Goal: Transaction & Acquisition: Purchase product/service

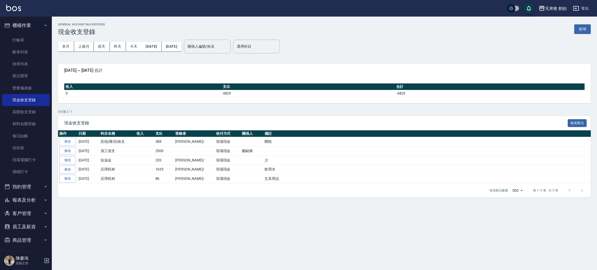
click at [24, 190] on button "預約管理" at bounding box center [26, 186] width 48 height 13
click at [21, 218] on link "單日預約紀錄" at bounding box center [26, 213] width 48 height 12
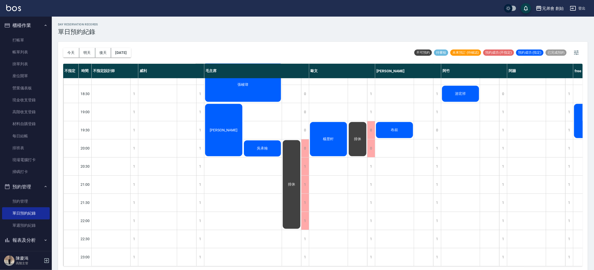
scroll to position [111, 0]
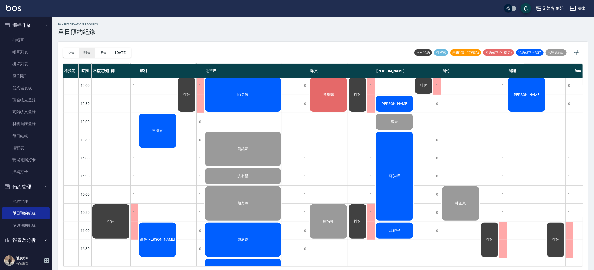
click at [69, 54] on button "今天" at bounding box center [71, 53] width 16 height 10
click at [91, 54] on button "明天" at bounding box center [87, 53] width 16 height 10
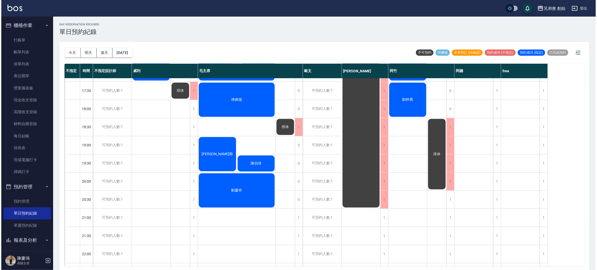
scroll to position [33, 0]
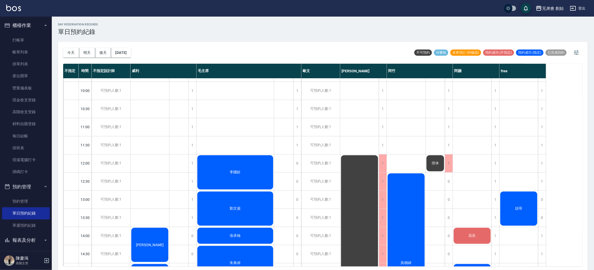
click at [71, 52] on button "今天" at bounding box center [71, 53] width 16 height 10
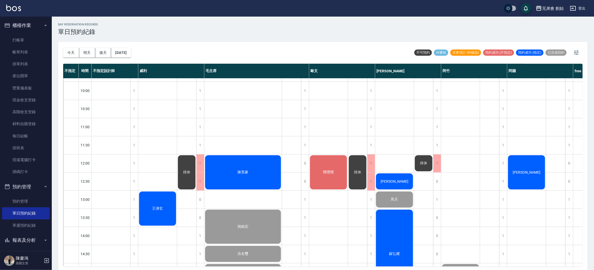
click at [156, 218] on div "王瀞玄" at bounding box center [157, 209] width 39 height 36
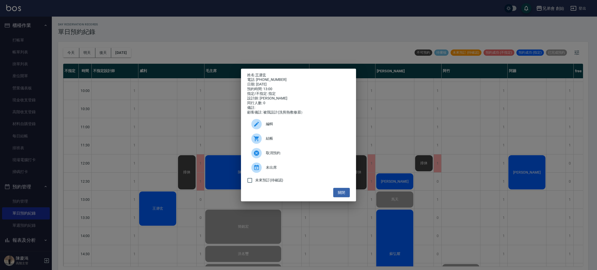
click at [282, 139] on span "結帳" at bounding box center [306, 138] width 80 height 5
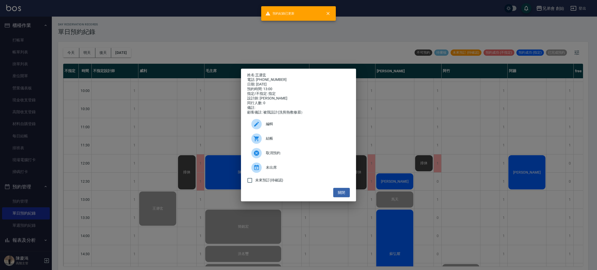
click at [195, 139] on div "姓名: 王瀞玄 電話: 0956868614 日期: 2025/09/05 預約時間: 13:00 指定/不指定: 指定 設計師: 威利 同行人數: 0 備註…" at bounding box center [298, 135] width 597 height 270
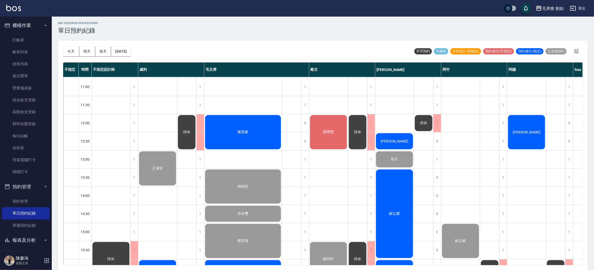
scroll to position [227, 0]
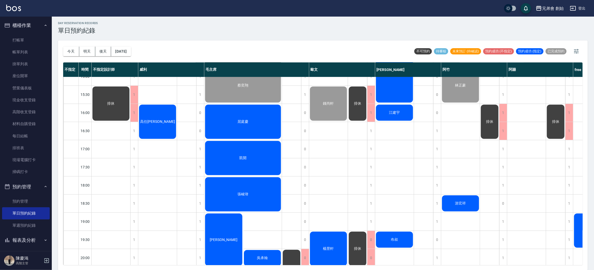
click at [158, 114] on div "高任[PERSON_NAME]" at bounding box center [157, 122] width 39 height 36
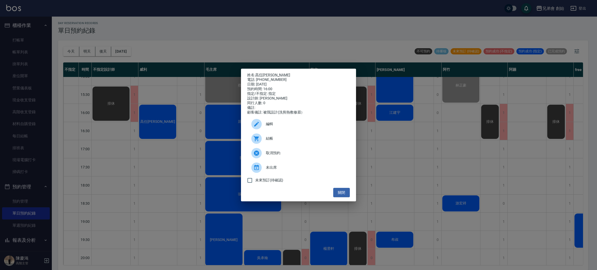
click at [310, 137] on div "結帳" at bounding box center [298, 138] width 103 height 15
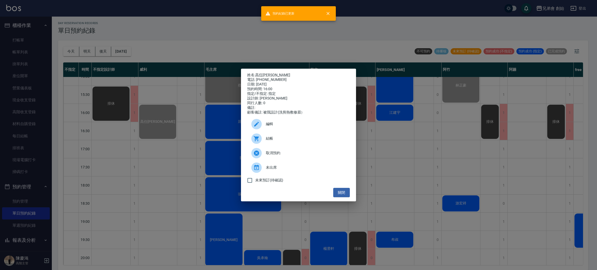
click at [254, 29] on div "姓名: 高任康 電話: 0933597652 日期: 2025/09/05 預約時間: 16:00 指定/不指定: 指定 設計師: 威利 同行人數: 0 備註…" at bounding box center [298, 135] width 597 height 270
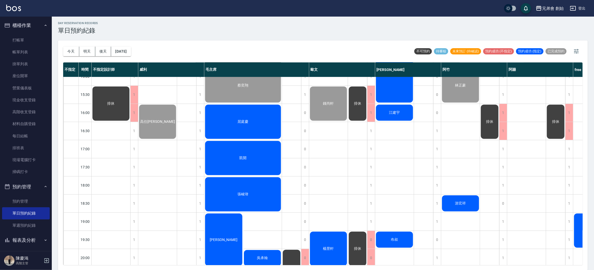
scroll to position [344, 0]
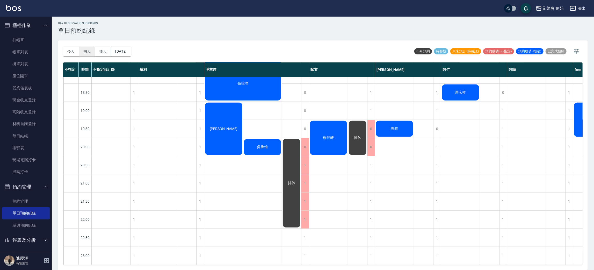
click at [87, 48] on button "明天" at bounding box center [87, 52] width 16 height 10
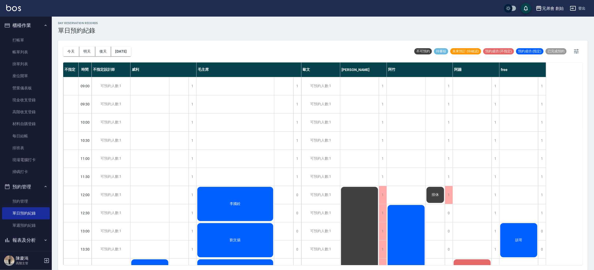
scroll to position [194, 0]
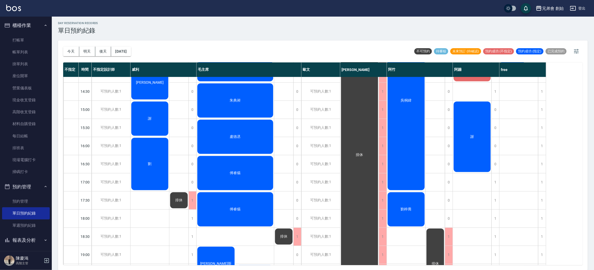
click at [142, 50] on div "今天 明天 後天 2025/09/06 不可預約 待審核 未來預訂 (待確認) 預約成功 (不指定) 預約成功 (指定) 已完成預約" at bounding box center [323, 51] width 520 height 22
click at [127, 47] on button "2025/09/06" at bounding box center [121, 52] width 20 height 10
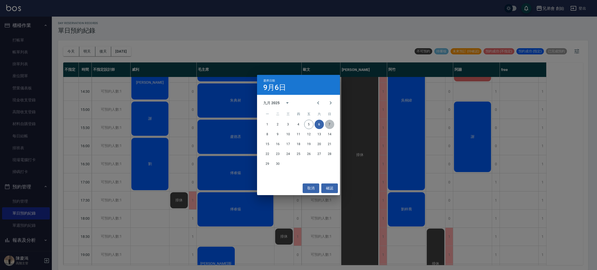
click at [328, 124] on button "7" at bounding box center [329, 124] width 9 height 9
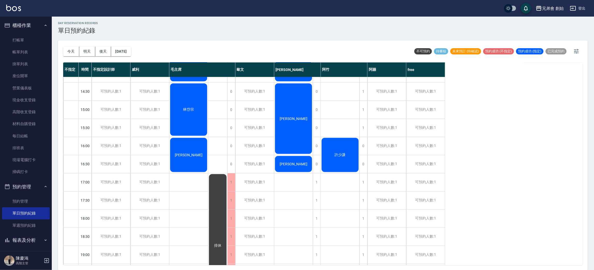
scroll to position [78, 0]
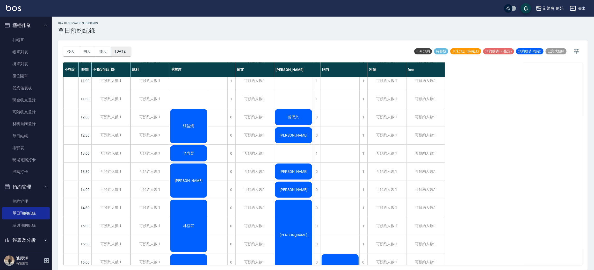
click at [120, 51] on button "2025/09/07" at bounding box center [121, 52] width 20 height 10
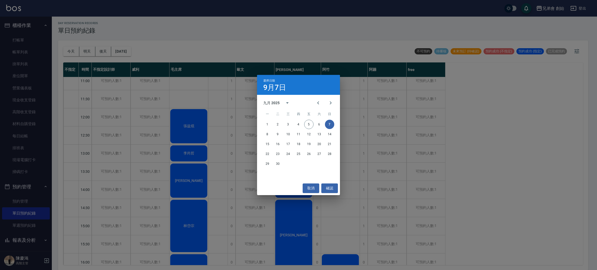
click at [252, 53] on div "選擇日期 9月7日 九月 2025 一 二 三 四 五 六 日 1 2 3 4 5 6 7 8 9 10 11 12 13 14 15 16 17 18 19…" at bounding box center [298, 135] width 597 height 270
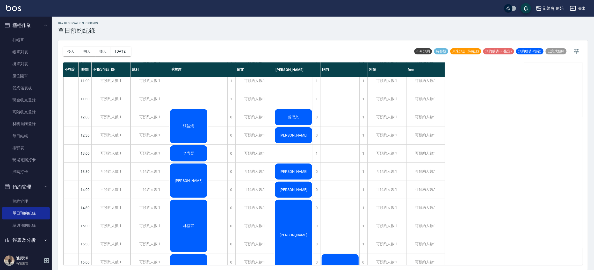
click at [69, 44] on div "今天 明天 後天 2025/09/07" at bounding box center [97, 51] width 68 height 22
click at [70, 49] on button "今天" at bounding box center [71, 52] width 16 height 10
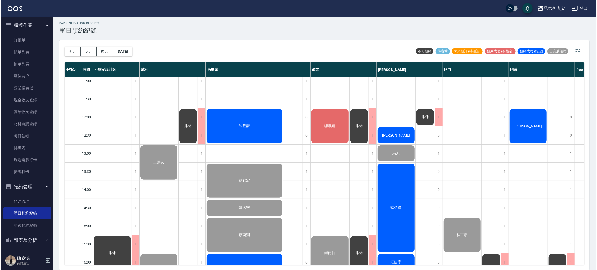
scroll to position [233, 0]
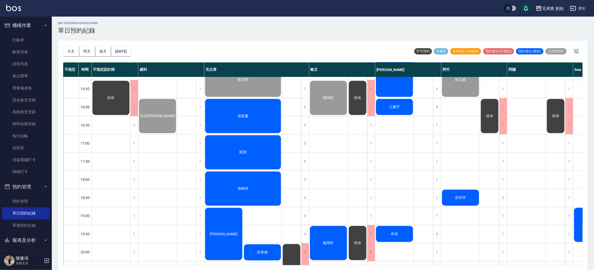
click at [242, 186] on span "張峻瑋" at bounding box center [243, 188] width 13 height 5
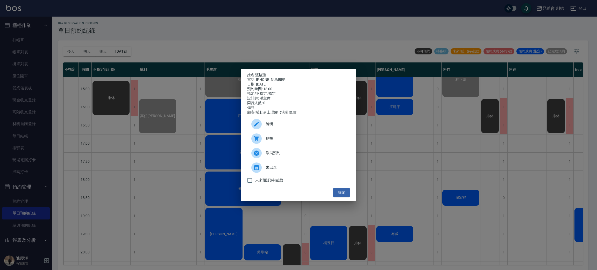
click at [281, 141] on span "結帳" at bounding box center [306, 138] width 80 height 5
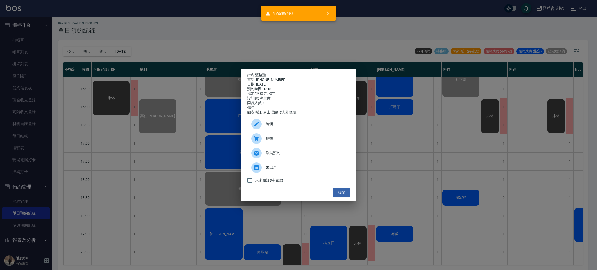
click at [493, 194] on div "姓名: 張峻瑋 電話: 0912910285 日期: 2025/09/05 預約時間: 18:00 指定/不指定: 指定 設計師: 毛主席 同行人數: 0 備…" at bounding box center [298, 135] width 597 height 270
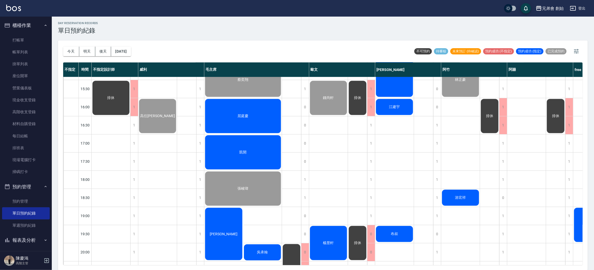
click at [468, 201] on div "游宏祥" at bounding box center [461, 198] width 39 height 18
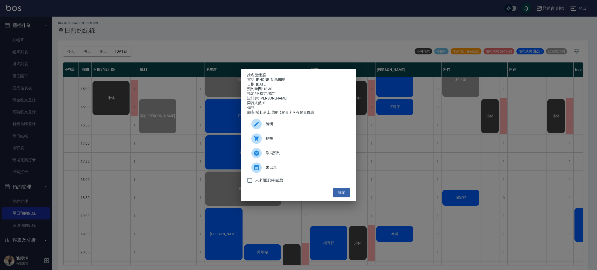
click at [263, 138] on div at bounding box center [258, 138] width 15 height 10
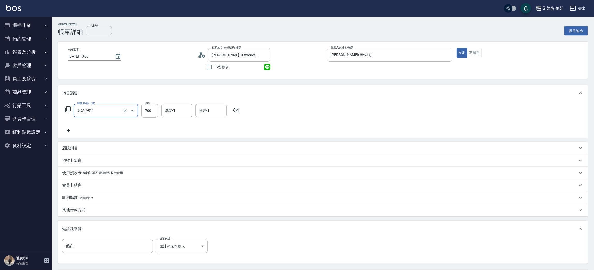
scroll to position [48, 0]
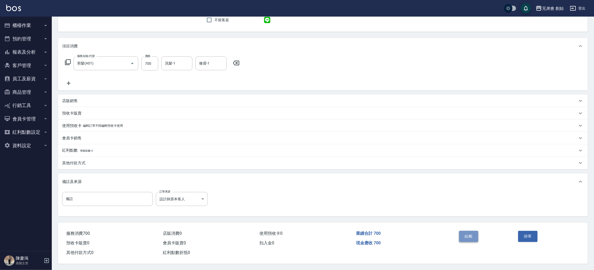
click at [464, 234] on button "結帳" at bounding box center [468, 236] width 19 height 11
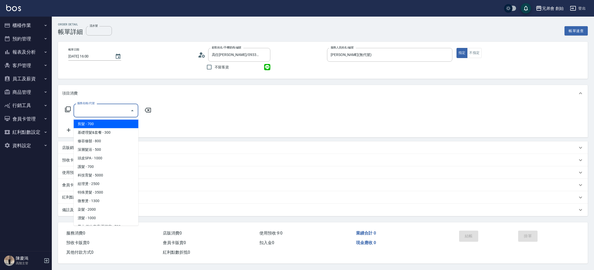
click at [103, 128] on span "基礎理髮&套餐 - 300" at bounding box center [106, 132] width 65 height 9
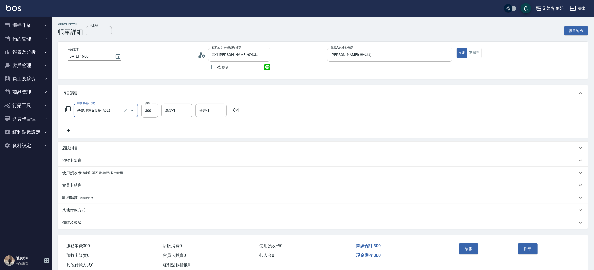
scroll to position [13, 0]
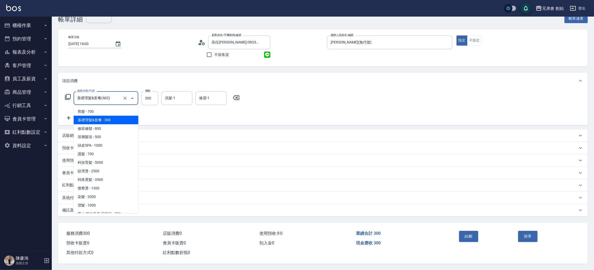
click at [105, 96] on input "基礎理髮&套餐(A02)" at bounding box center [99, 98] width 46 height 9
click at [109, 111] on span "剪髮 - 700" at bounding box center [106, 111] width 65 height 9
type input "剪髮(A01)"
type input "700"
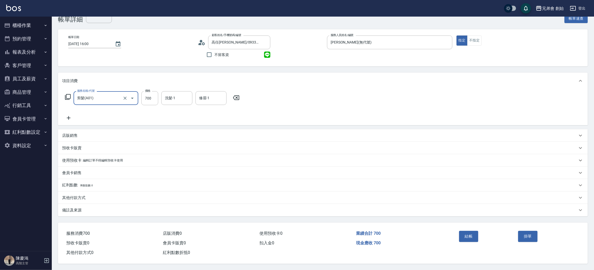
click at [422, 101] on div "服務名稱/代號 剪髮(A01) 服務名稱/代號 價格 700 價格 洗髮-1 洗髮-1 修眉-1 修眉-1" at bounding box center [323, 107] width 530 height 36
click at [458, 237] on div "結帳" at bounding box center [486, 240] width 59 height 23
click at [473, 237] on button "結帳" at bounding box center [468, 236] width 19 height 11
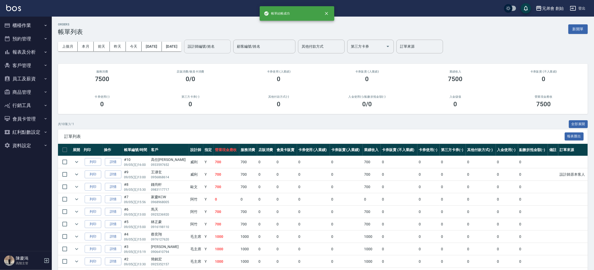
click at [231, 46] on div "設計師編號/姓名" at bounding box center [207, 47] width 47 height 14
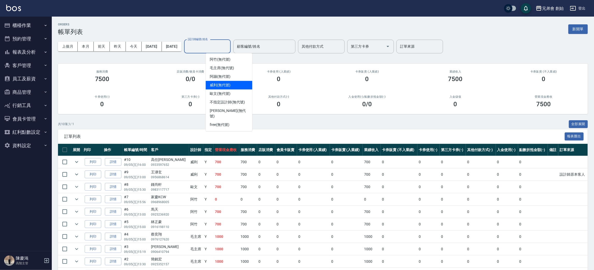
click at [236, 85] on div "威利 (無代號)" at bounding box center [229, 85] width 47 height 9
type input "威利(無代號)"
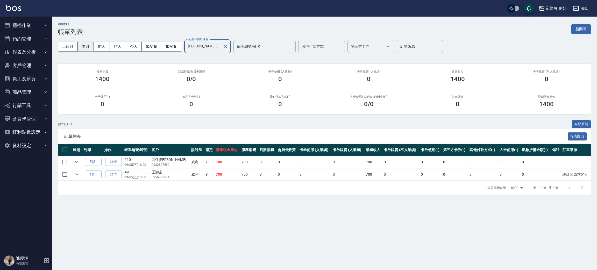
click at [85, 43] on button "本月" at bounding box center [86, 47] width 16 height 10
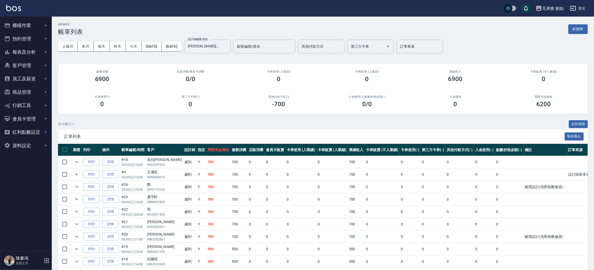
scroll to position [62, 0]
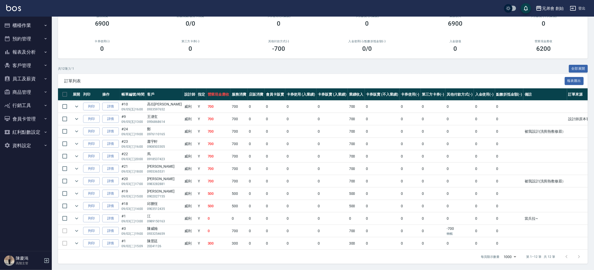
click at [174, 77] on div "訂單列表 報表匯出" at bounding box center [323, 81] width 530 height 14
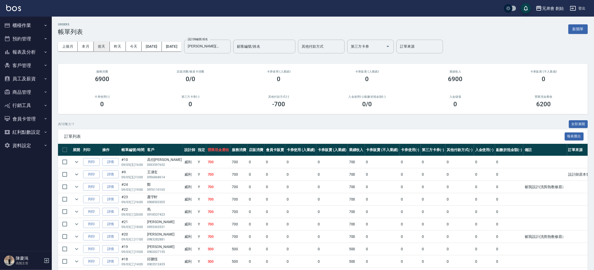
click at [101, 46] on button "前天" at bounding box center [102, 47] width 16 height 10
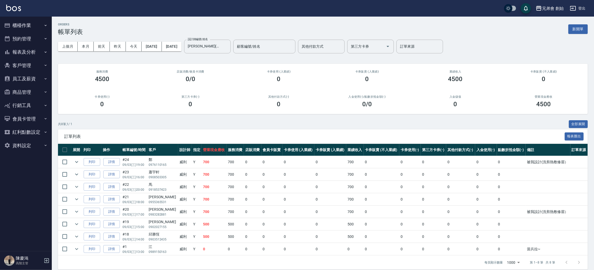
click at [194, 19] on div "ORDERS 帳單列表 新開單 上個月 本月 前天 昨天 今天 2025/09/03 2025/09/03 設計師編號/姓名 威利(無代號) 設計師編號/姓名…" at bounding box center [323, 146] width 543 height 259
drag, startPoint x: 108, startPoint y: 46, endPoint x: 139, endPoint y: 43, distance: 31.2
click at [108, 47] on button "前天" at bounding box center [102, 47] width 16 height 10
click at [162, 46] on button "2025/09/03" at bounding box center [152, 47] width 20 height 10
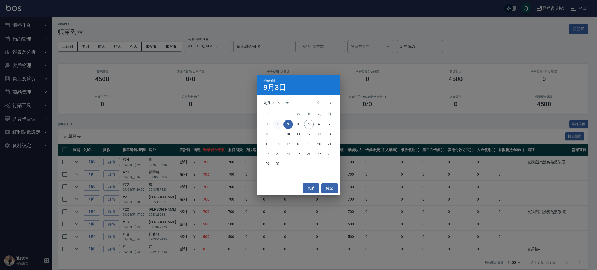
click at [275, 123] on button "2" at bounding box center [277, 124] width 9 height 9
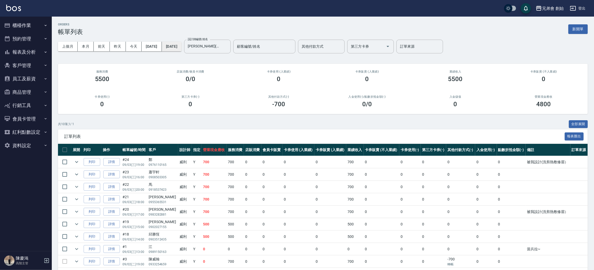
click at [182, 47] on button "2025/09/03" at bounding box center [172, 47] width 20 height 10
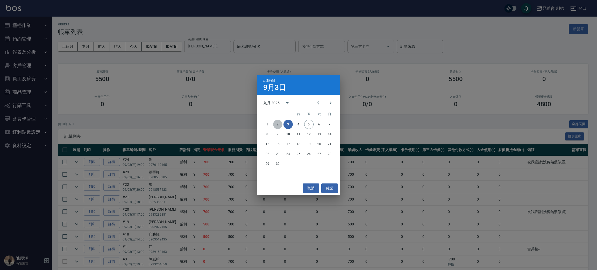
click at [279, 123] on button "2" at bounding box center [277, 124] width 9 height 9
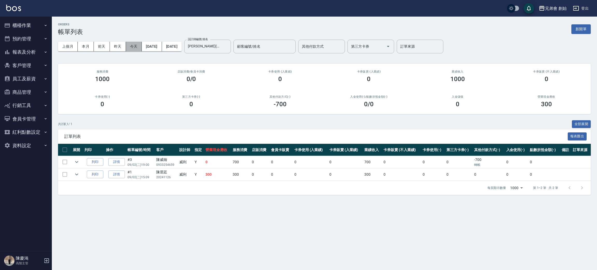
click at [136, 49] on button "今天" at bounding box center [134, 47] width 16 height 10
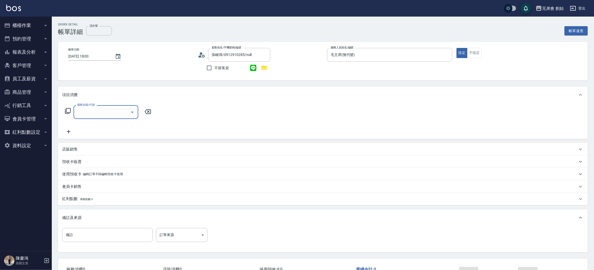
click at [99, 115] on input "服務名稱/代號" at bounding box center [102, 112] width 52 height 9
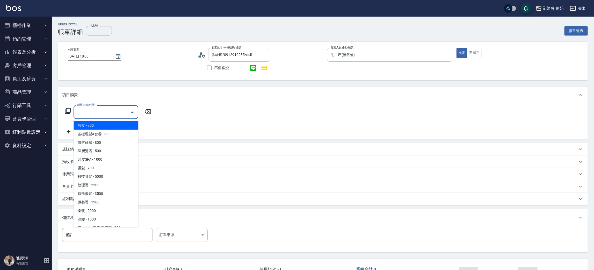
click at [104, 129] on span "剪髮 - 700" at bounding box center [106, 125] width 65 height 9
type input "剪髮(A01)"
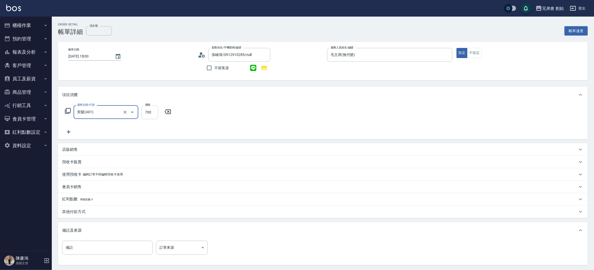
click at [148, 115] on input "700" at bounding box center [149, 112] width 17 height 14
type input "1000"
drag, startPoint x: 165, startPoint y: 114, endPoint x: 173, endPoint y: 117, distance: 8.5
click at [165, 114] on input "洗髮-1" at bounding box center [177, 112] width 26 height 9
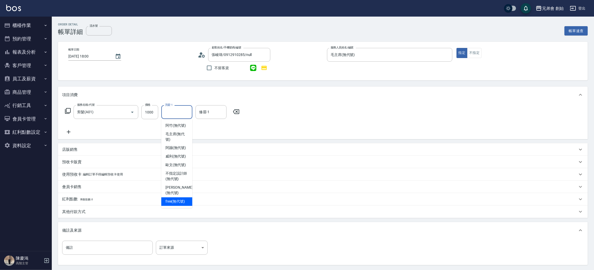
drag, startPoint x: 177, startPoint y: 193, endPoint x: 181, endPoint y: 163, distance: 30.5
click at [177, 191] on ul "阿竹 (無代號) 毛主席 (無代號) 阿蹦 (無代號) 威利 (無代號) 歐文 (無代號) 不指定設計師 (無代號) 潘潘 (無代號) free (無代號)" at bounding box center [176, 163] width 31 height 89
drag, startPoint x: 171, startPoint y: 197, endPoint x: 181, endPoint y: 182, distance: 18.1
click at [172, 199] on span "free (無代號)" at bounding box center [176, 201] width 20 height 5
type input "free(無代號)"
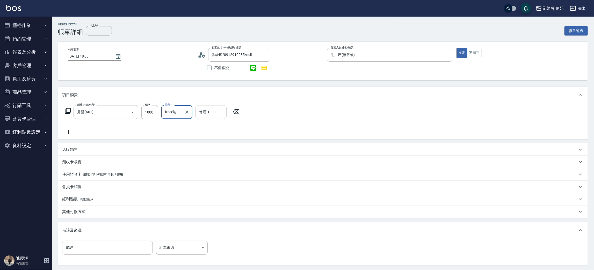
click at [216, 112] on input "修眉-1" at bounding box center [211, 112] width 26 height 9
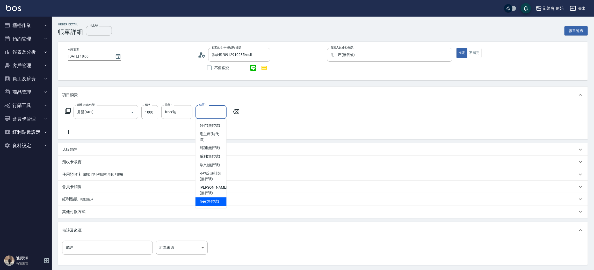
click at [209, 199] on span "free (無代號)" at bounding box center [210, 201] width 20 height 5
type input "free(無代號)"
click at [222, 112] on icon "Clear" at bounding box center [221, 112] width 5 height 5
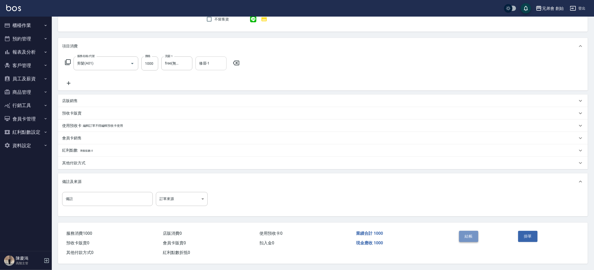
click at [465, 232] on button "結帳" at bounding box center [468, 236] width 19 height 11
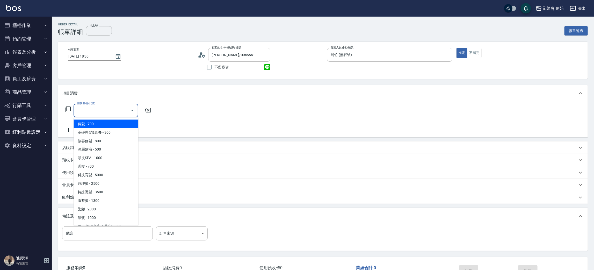
click at [101, 106] on input "服務名稱/代號" at bounding box center [102, 110] width 52 height 9
click at [122, 127] on span "剪髮 - 700" at bounding box center [106, 124] width 65 height 9
type input "剪髮(A01)"
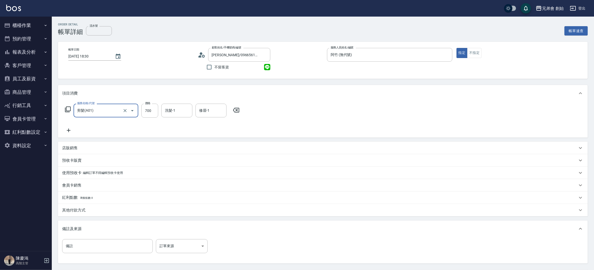
scroll to position [48, 0]
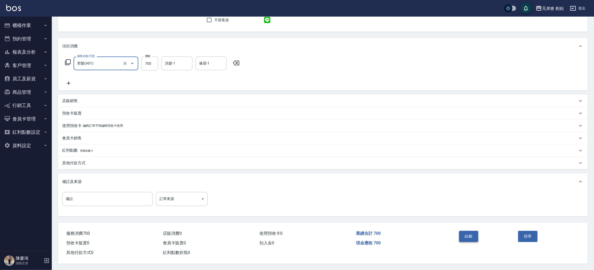
click at [472, 234] on button "結帳" at bounding box center [468, 236] width 19 height 11
